Goal: Task Accomplishment & Management: Manage account settings

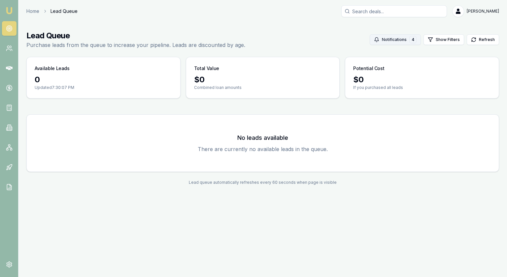
click at [398, 41] on button "Notifications 4" at bounding box center [395, 39] width 51 height 11
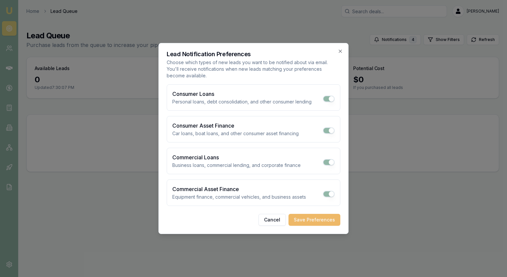
click at [310, 221] on button "Save Preferences" at bounding box center [314, 220] width 52 height 12
